Goal: Task Accomplishment & Management: Complete application form

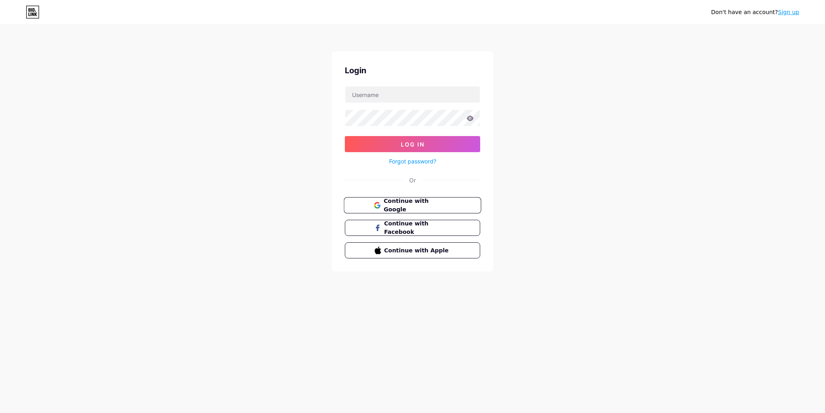
click at [425, 204] on span "Continue with Google" at bounding box center [416, 205] width 67 height 17
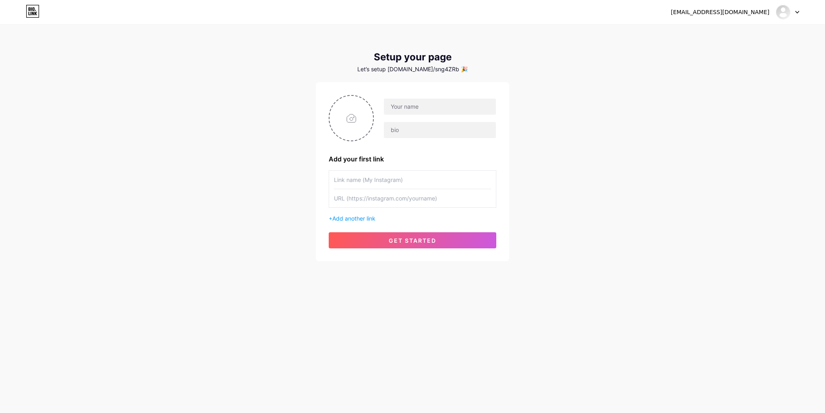
drag, startPoint x: 37, startPoint y: 8, endPoint x: 230, endPoint y: 215, distance: 282.1
click at [230, 215] on div "[EMAIL_ADDRESS][DOMAIN_NAME] Dashboard Logout Setup your page Let’s setup [DOMA…" at bounding box center [412, 143] width 825 height 287
click at [448, 107] on input "text" at bounding box center [440, 107] width 112 height 16
type input "Táo Thủ Thuật"
click at [429, 133] on input "text" at bounding box center [440, 130] width 112 height 16
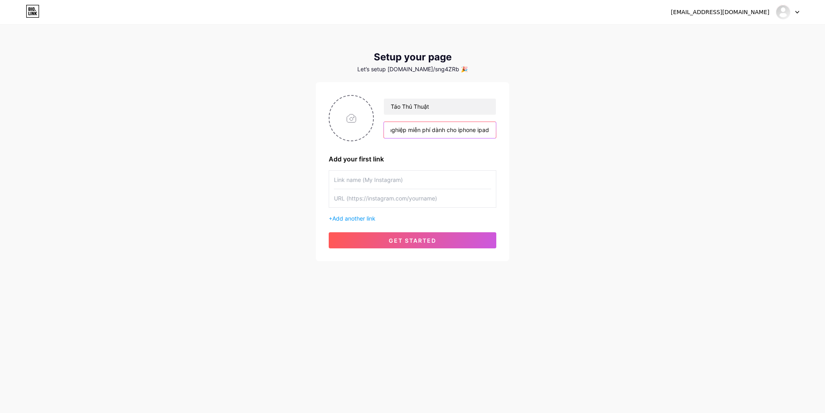
scroll to position [0, 81]
type input "Nơi chia sẻ chứng chỉ doanh nghiệp miễn phí dành cho iphone ipad"
click at [351, 119] on input "file" at bounding box center [350, 118] width 43 height 45
type input "C:\fakepath\Táo Thủ Thuật (2).png"
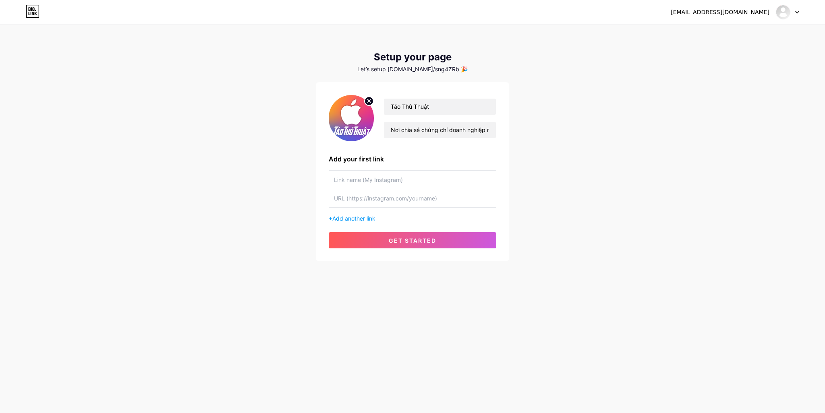
click at [361, 176] on input "text" at bounding box center [412, 180] width 157 height 18
type input "E"
type input "É"
type input "ESIGN"
click at [369, 198] on input "text" at bounding box center [412, 198] width 157 height 18
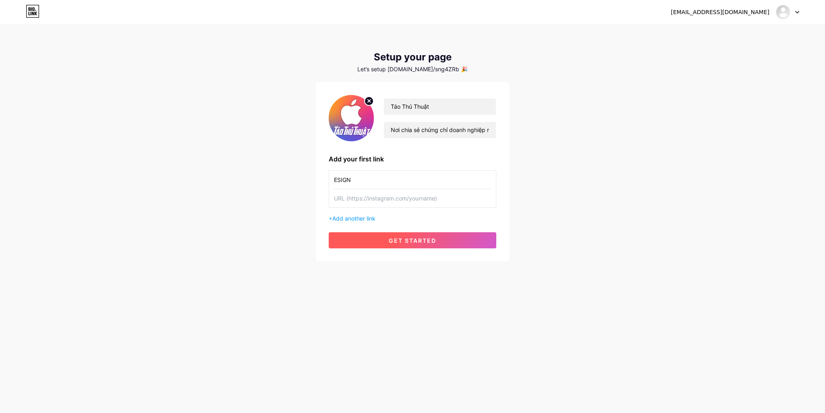
paste input "https://www.instagram.com/_authart/"
type input "https://www.instagram.com/_authart/"
click at [402, 242] on span "get started" at bounding box center [413, 240] width 48 height 7
click at [417, 239] on span "get started" at bounding box center [413, 240] width 48 height 7
click at [411, 239] on span "get started" at bounding box center [413, 240] width 48 height 7
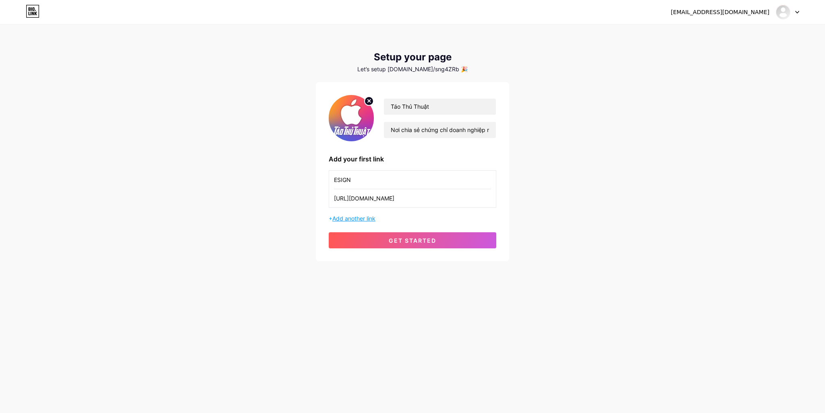
click at [350, 216] on span "Add another link" at bounding box center [353, 218] width 43 height 7
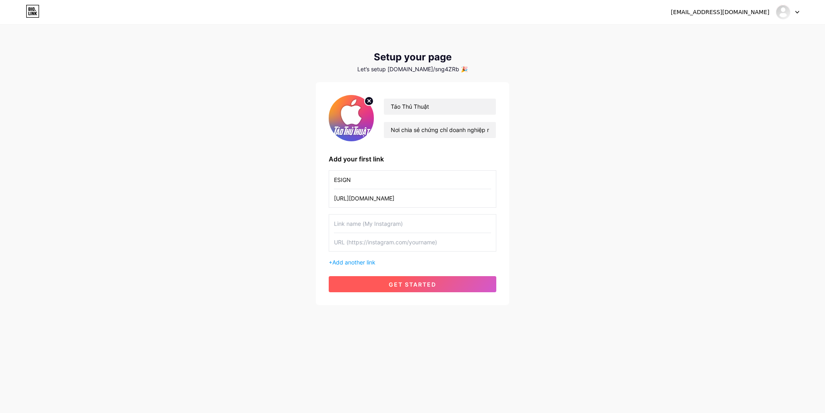
click at [400, 280] on button "get started" at bounding box center [413, 284] width 168 height 16
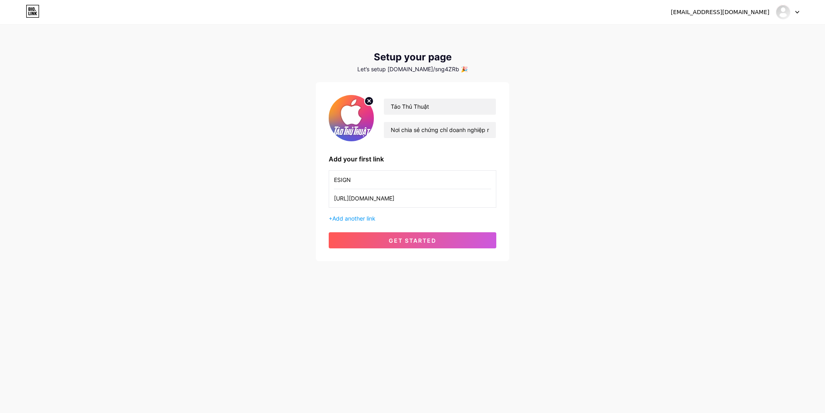
click at [32, 6] on icon at bounding box center [33, 11] width 14 height 13
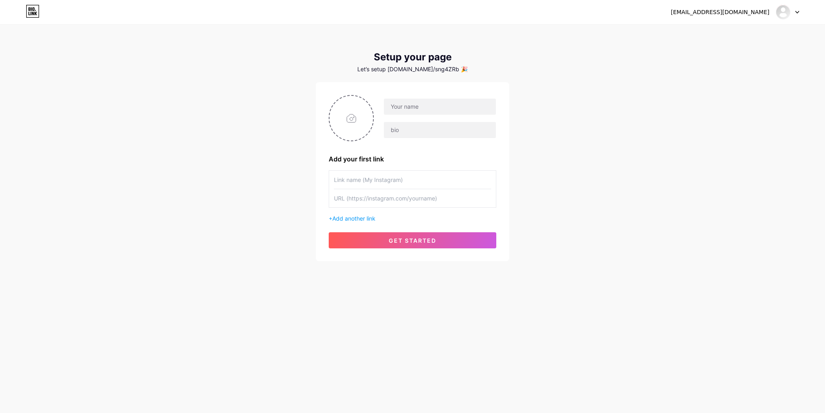
click at [793, 11] on div at bounding box center [787, 12] width 23 height 14
click at [714, 33] on link "Dashboard" at bounding box center [749, 33] width 100 height 22
click at [412, 106] on input "text" at bounding box center [440, 107] width 112 height 16
type input "Táo Thủ Thuật"
click at [409, 131] on input "text" at bounding box center [440, 130] width 112 height 16
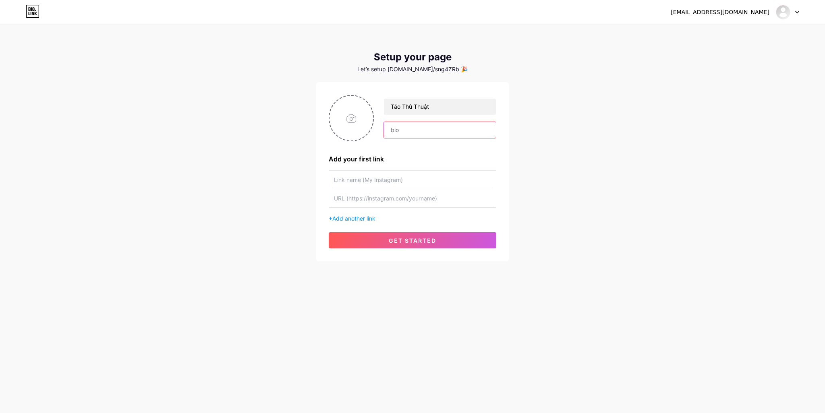
type input "Nơi chia sẻ chứng chỉ doanh nghiệp miễn phí dành cho iphone ipad"
click at [327, 119] on div "Táo Thủ Thuật Nơi chia sẻ chứng chỉ doanh nghiệp miễn phí dành cho iphone ipad …" at bounding box center [412, 171] width 193 height 179
click at [364, 118] on input "file" at bounding box center [350, 118] width 43 height 45
type input "C:\fakepath\Táo Thủ Thuật (2).png"
click at [371, 176] on input "text" at bounding box center [412, 180] width 157 height 18
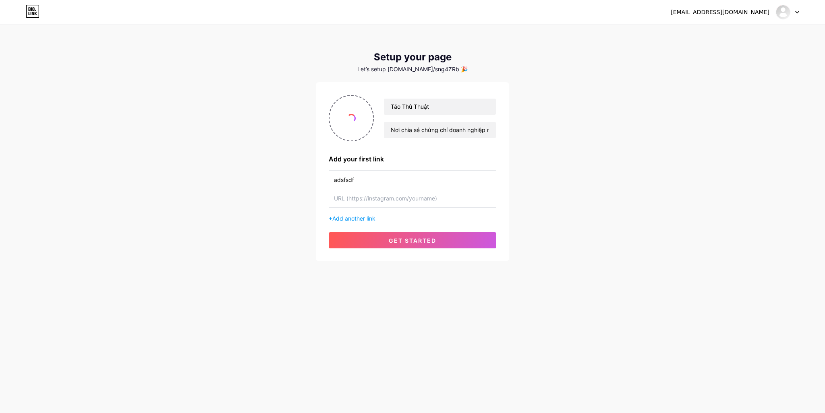
type input "adsfsdf"
click at [370, 199] on input "text" at bounding box center [412, 198] width 157 height 18
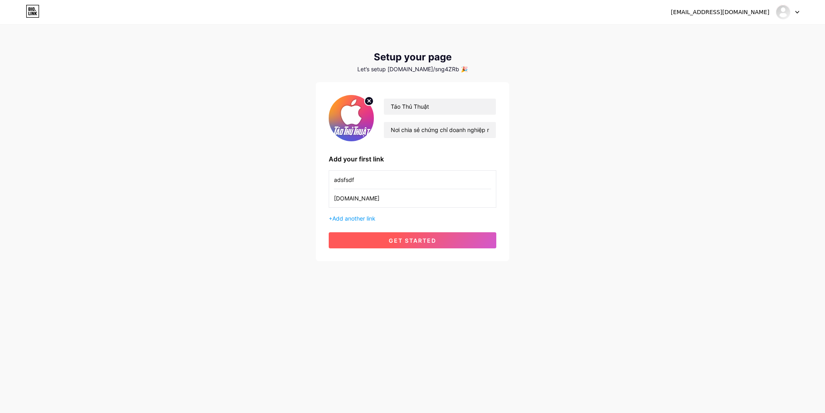
type input "fsdfsdf.com"
click at [427, 248] on button "get started" at bounding box center [413, 240] width 168 height 16
click at [417, 239] on span "get started" at bounding box center [413, 240] width 48 height 7
click at [792, 9] on div at bounding box center [787, 12] width 23 height 14
click at [396, 242] on span "get started" at bounding box center [413, 240] width 48 height 7
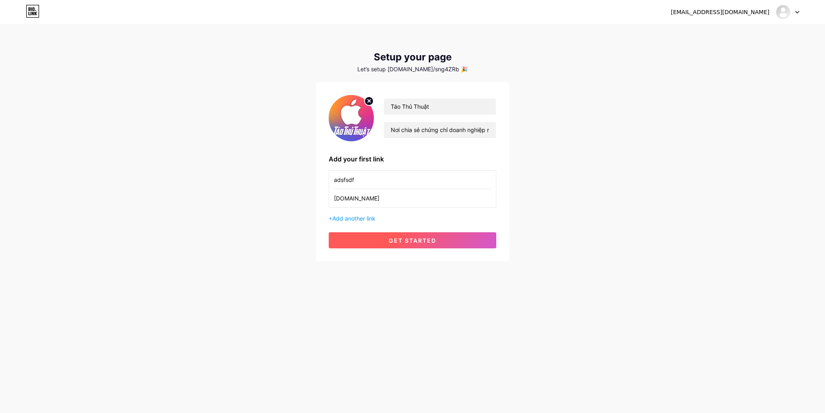
click at [437, 244] on button "get started" at bounding box center [413, 240] width 168 height 16
click at [439, 244] on button "get started" at bounding box center [413, 240] width 168 height 16
click at [440, 244] on button "get started" at bounding box center [413, 240] width 168 height 16
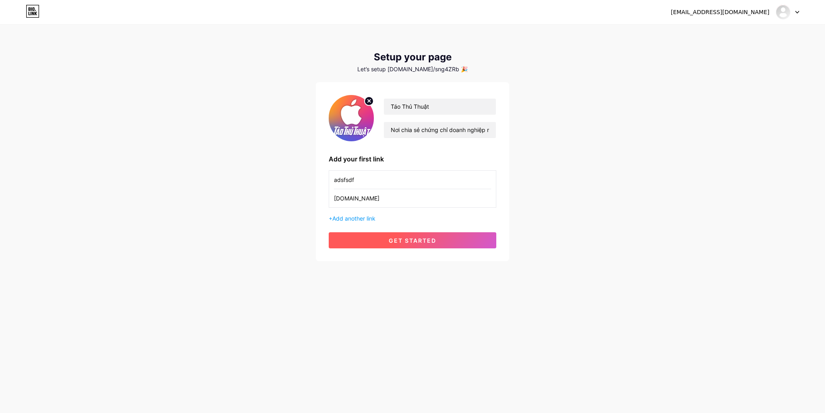
click at [440, 244] on button "get started" at bounding box center [413, 240] width 168 height 16
click at [441, 244] on button "get started" at bounding box center [413, 240] width 168 height 16
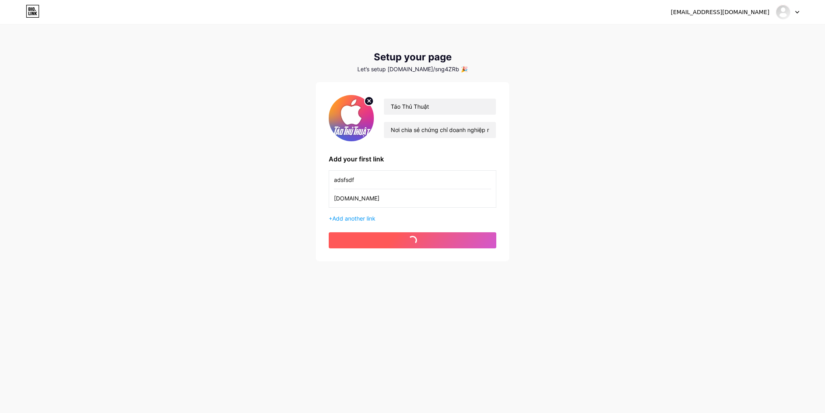
click at [441, 244] on button "get started" at bounding box center [413, 240] width 168 height 16
click at [442, 244] on button "get started" at bounding box center [413, 240] width 168 height 16
click at [442, 243] on button "get started" at bounding box center [413, 240] width 168 height 16
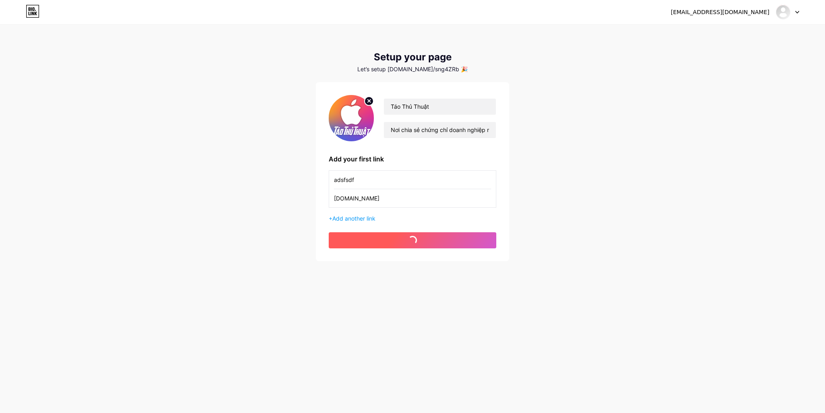
click at [442, 243] on button "get started" at bounding box center [413, 240] width 168 height 16
click at [443, 243] on button "get started" at bounding box center [413, 240] width 168 height 16
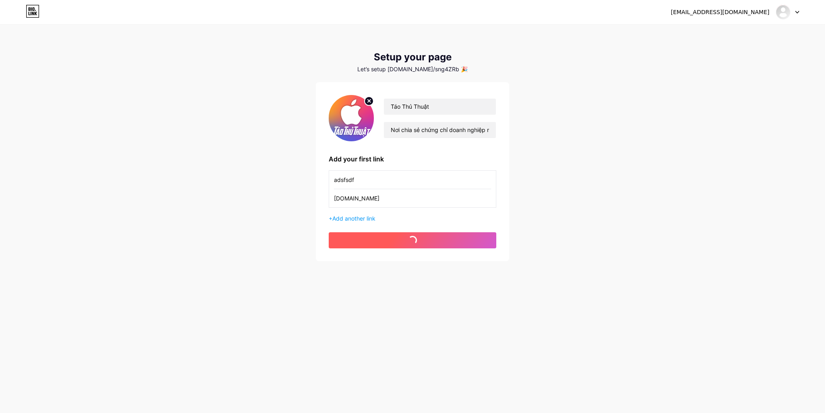
click at [443, 243] on button "get started" at bounding box center [413, 240] width 168 height 16
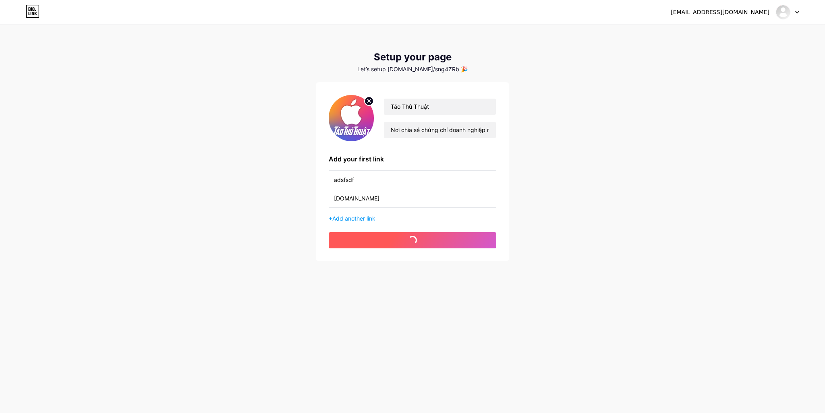
click at [443, 243] on button "get started" at bounding box center [413, 240] width 168 height 16
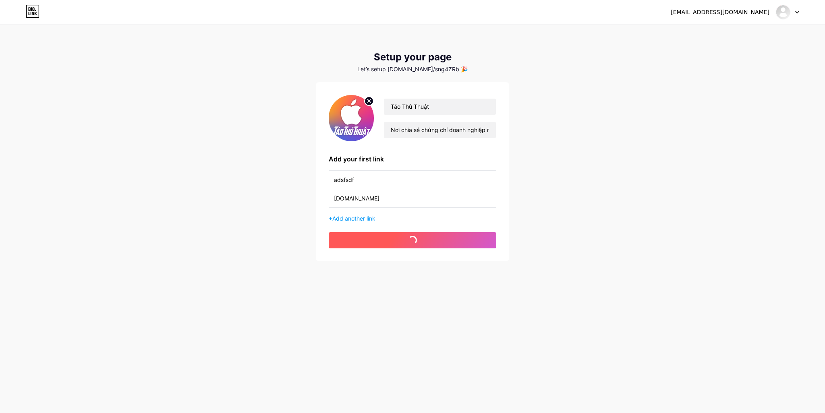
click at [443, 243] on button "get started" at bounding box center [413, 240] width 168 height 16
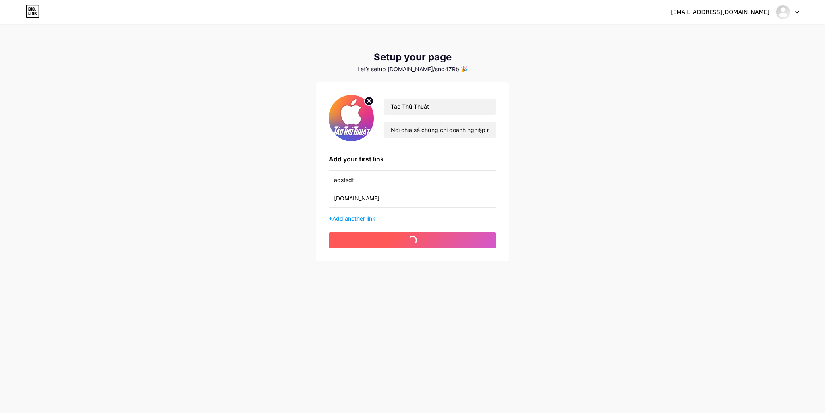
click at [443, 243] on button "get started" at bounding box center [413, 240] width 168 height 16
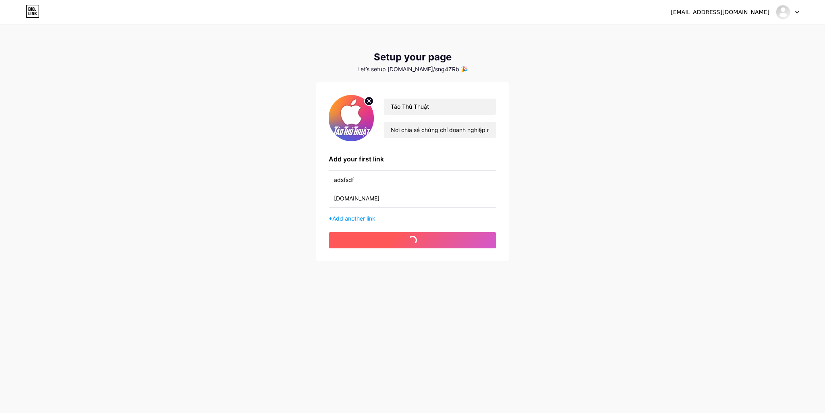
click at [443, 243] on button "get started" at bounding box center [413, 240] width 168 height 16
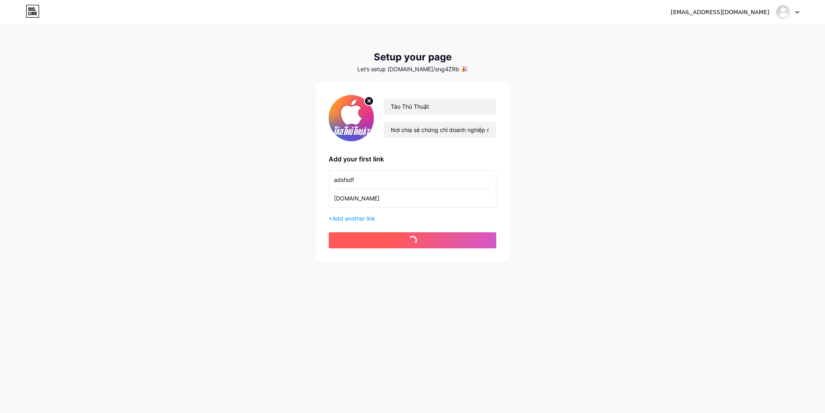
click at [443, 243] on button "get started" at bounding box center [413, 240] width 168 height 16
click at [432, 131] on input "Nơi chia sẻ chứng chỉ doanh nghiệp miễn phí dành cho iphone ipad" at bounding box center [440, 130] width 112 height 16
click at [432, 132] on input "Nơi chia sẻ chứng chỉ doanh nghiệp miễn phí dành cho iphone ipad" at bounding box center [440, 130] width 112 height 16
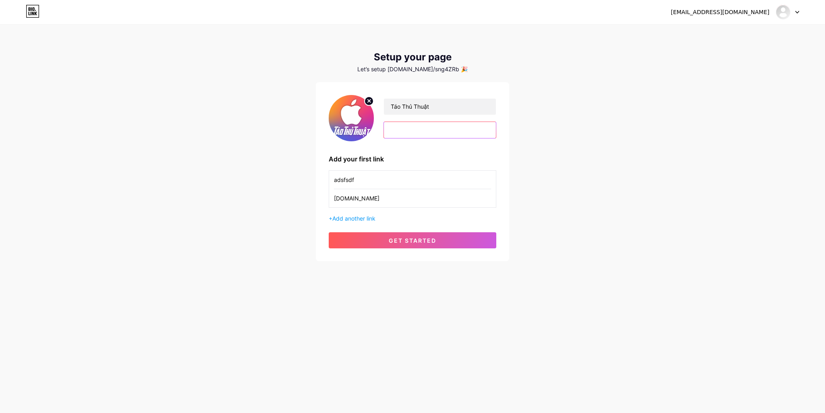
type input "e"
type input "êdsđsadads"
drag, startPoint x: 375, startPoint y: 198, endPoint x: 296, endPoint y: 201, distance: 79.0
click at [296, 201] on div "taothuthuat965@gmail.com Dashboard Logout Setup your page Let’s setup bio.link/…" at bounding box center [412, 143] width 825 height 287
paste input "https://www.youtube.com/"
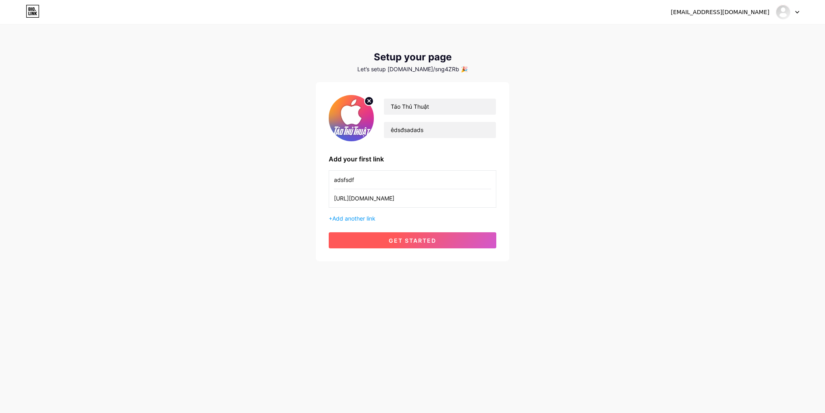
type input "https://www.youtube.com/"
click at [377, 238] on button "get started" at bounding box center [413, 240] width 168 height 16
click at [361, 215] on span "Add another link" at bounding box center [353, 218] width 43 height 7
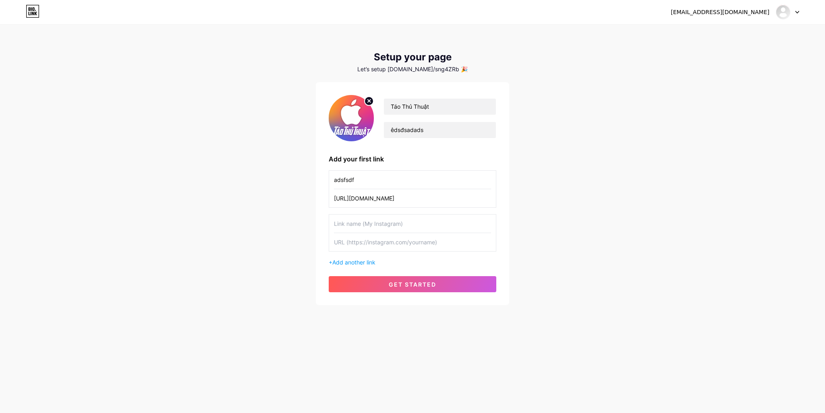
click at [366, 237] on input "text" at bounding box center [412, 242] width 157 height 18
paste input "https://www.youtube.com/"
type input "https://www.youtube.com/"
click at [365, 224] on input "text" at bounding box center [412, 224] width 157 height 18
type input "fsdfdsfsd"
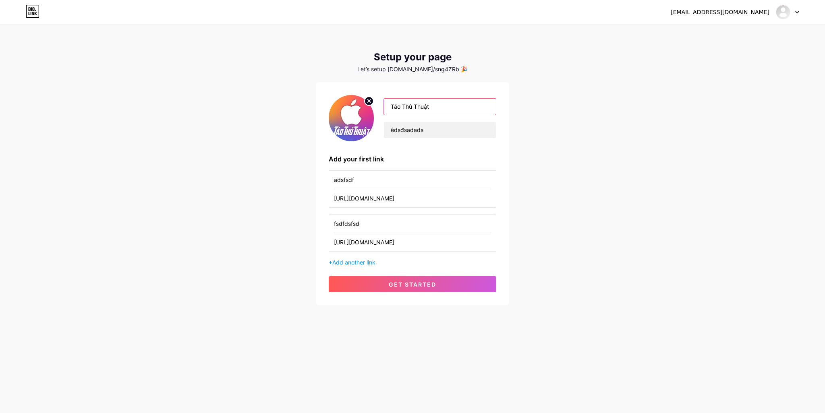
click at [438, 103] on input "Táo Thủ Thuật" at bounding box center [440, 107] width 112 height 16
type input "Táo Thủ Thuậtfds"
click at [414, 279] on button "get started" at bounding box center [413, 284] width 168 height 16
click at [366, 101] on circle at bounding box center [368, 101] width 9 height 9
click at [360, 124] on input "file" at bounding box center [350, 118] width 43 height 45
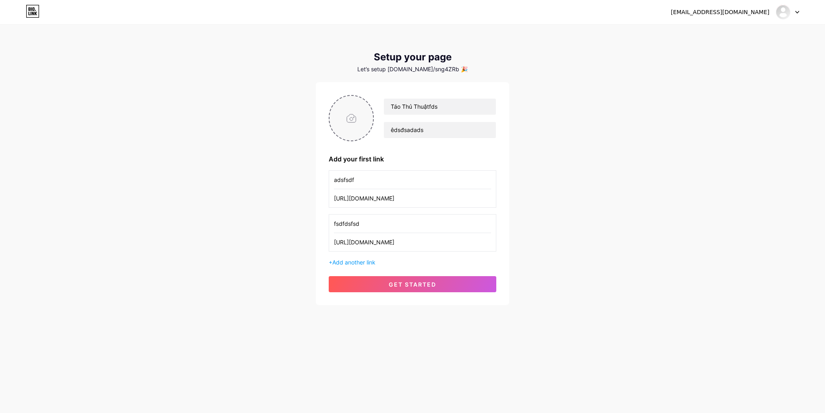
type input "C:\fakepath\FepmueV.png"
click at [422, 282] on span "get started" at bounding box center [413, 284] width 48 height 7
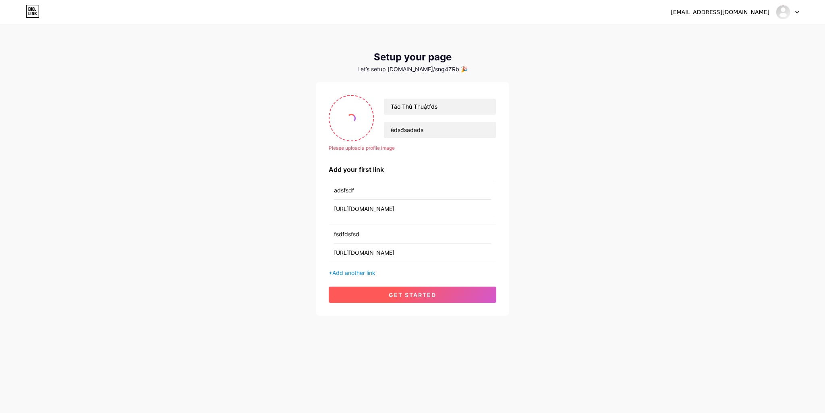
click at [412, 297] on span "get started" at bounding box center [413, 295] width 48 height 7
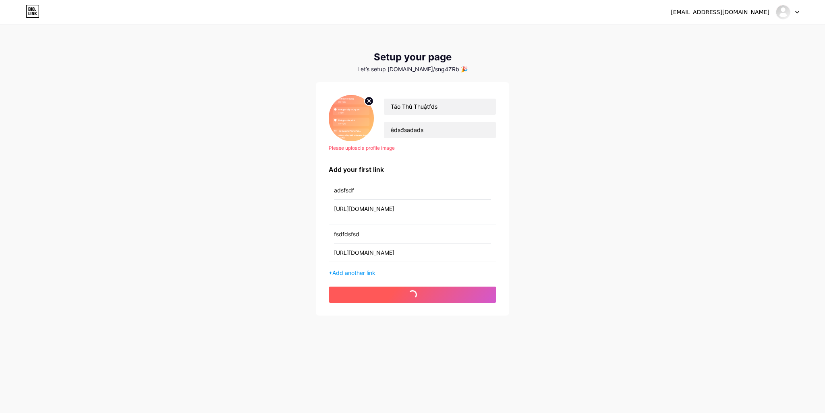
click at [412, 297] on span at bounding box center [412, 295] width 12 height 12
click at [412, 297] on span at bounding box center [412, 294] width 12 height 12
click at [411, 297] on span at bounding box center [412, 294] width 9 height 9
click at [411, 297] on span "get started" at bounding box center [413, 295] width 48 height 7
click at [411, 297] on span at bounding box center [412, 294] width 9 height 9
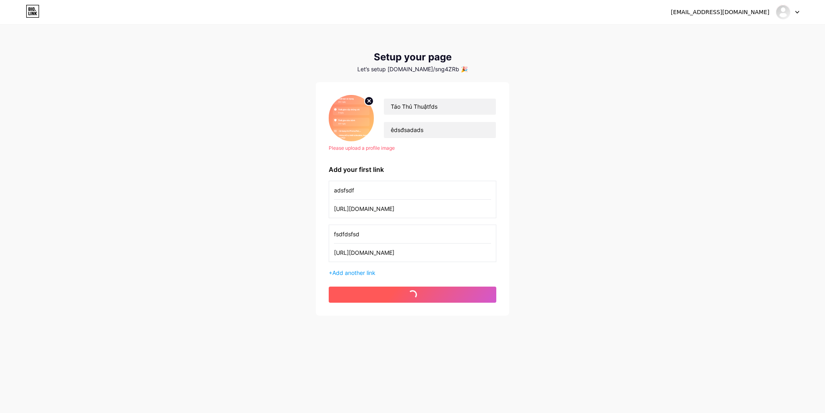
click at [411, 297] on span at bounding box center [412, 294] width 9 height 9
click at [411, 297] on span at bounding box center [412, 295] width 12 height 12
click at [411, 297] on span "get started" at bounding box center [413, 295] width 48 height 7
click at [0, 0] on span at bounding box center [0, 0] width 0 height 0
click at [411, 297] on span at bounding box center [412, 295] width 10 height 10
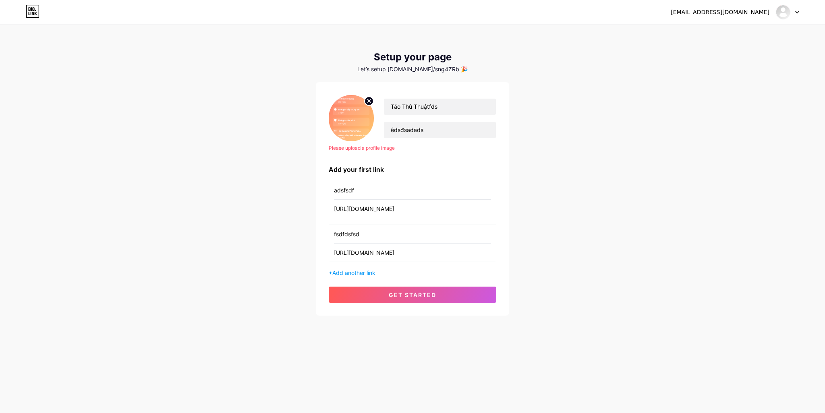
click at [730, 8] on div "taothuthuat965@gmail.com" at bounding box center [720, 12] width 99 height 8
click at [725, 16] on div "taothuthuat965@gmail.com" at bounding box center [720, 12] width 99 height 8
click at [750, 16] on div "taothuthuat965@gmail.com" at bounding box center [720, 12] width 99 height 8
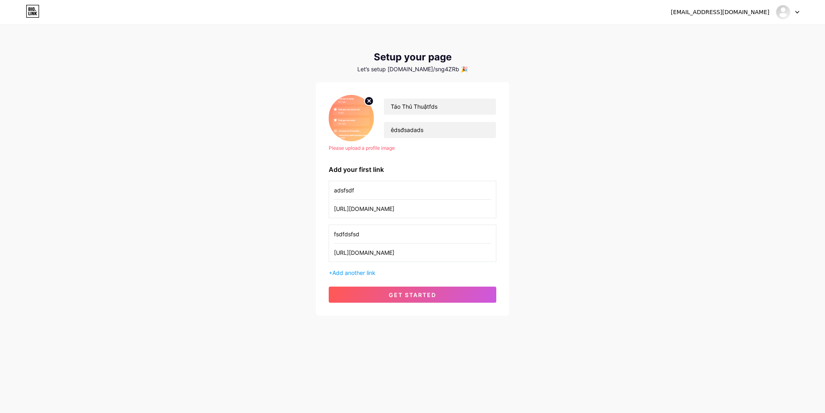
click at [774, 116] on div "taothuthuat965@gmail.com Dashboard Logout Setup your page Let’s setup bio.link/…" at bounding box center [412, 171] width 825 height 342
click at [30, 14] on icon at bounding box center [33, 11] width 14 height 13
